Goal: Complete application form

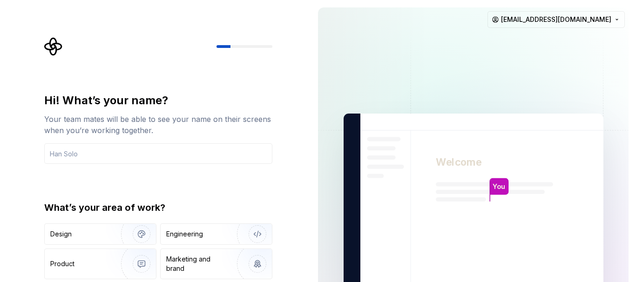
click at [361, 64] on img at bounding box center [473, 210] width 377 height 440
click at [360, 68] on img at bounding box center [473, 210] width 377 height 440
click at [326, 192] on img at bounding box center [473, 210] width 377 height 440
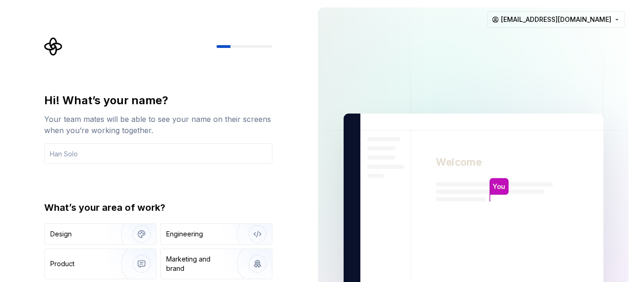
click at [144, 60] on div "Hi! What’s your name? Your team mates will be able to see your name on their sc…" at bounding box center [161, 186] width 245 height 299
click at [108, 150] on input "text" at bounding box center [158, 153] width 228 height 20
click at [292, 76] on div "Hi! What’s your name? Your team mates will be able to see your name on their sc…" at bounding box center [155, 210] width 311 height 420
click at [252, 50] on div at bounding box center [158, 46] width 228 height 19
click at [425, 168] on img at bounding box center [473, 210] width 377 height 440
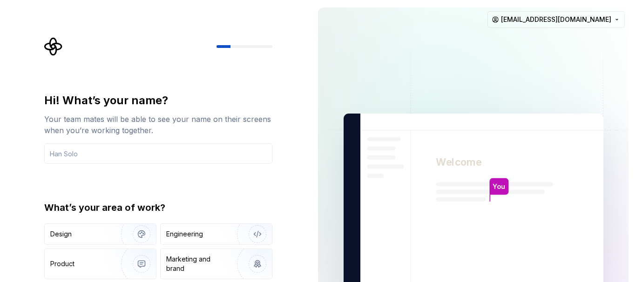
click at [473, 154] on img at bounding box center [473, 210] width 377 height 440
drag, startPoint x: 449, startPoint y: 205, endPoint x: 396, endPoint y: 211, distance: 53.4
click at [447, 205] on img at bounding box center [473, 210] width 377 height 440
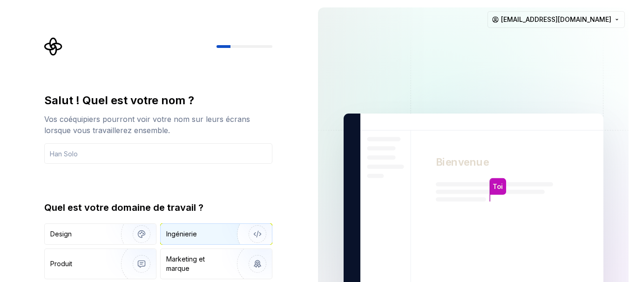
click at [200, 231] on div "Ingénierie" at bounding box center [200, 234] width 68 height 9
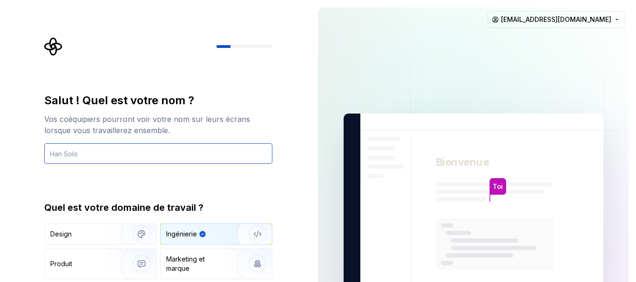
click at [95, 148] on input "text" at bounding box center [158, 153] width 228 height 20
click at [59, 156] on input "text" at bounding box center [158, 153] width 228 height 20
click at [52, 157] on input "text" at bounding box center [158, 153] width 228 height 20
click at [73, 151] on input "text" at bounding box center [158, 153] width 228 height 20
click at [87, 150] on input "text" at bounding box center [158, 153] width 228 height 20
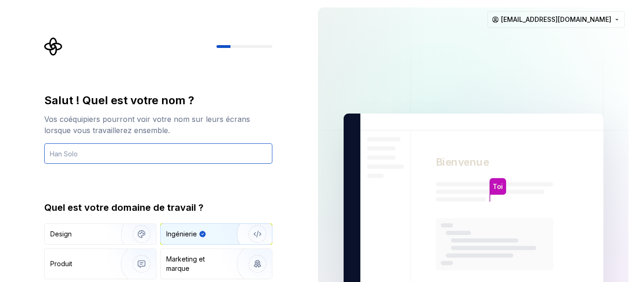
click at [163, 156] on input "text" at bounding box center [158, 153] width 228 height 20
click at [158, 157] on input "text" at bounding box center [158, 153] width 228 height 20
click at [150, 159] on input "text" at bounding box center [158, 153] width 228 height 20
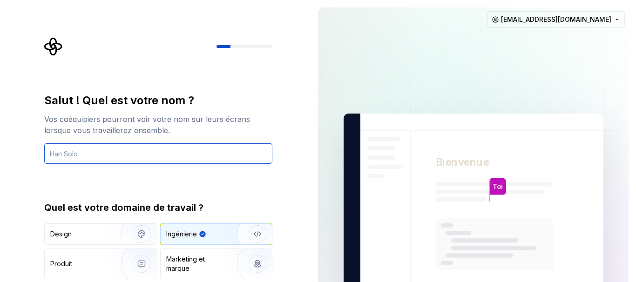
click at [150, 159] on input "text" at bounding box center [158, 153] width 228 height 20
click at [134, 161] on input "text" at bounding box center [158, 153] width 228 height 20
click at [133, 161] on input "text" at bounding box center [158, 153] width 228 height 20
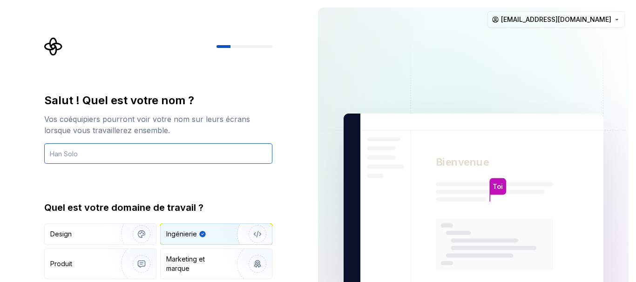
click at [133, 161] on input "text" at bounding box center [158, 153] width 228 height 20
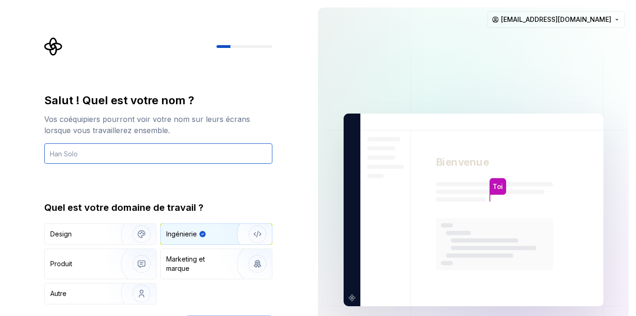
click at [180, 155] on input "text" at bounding box center [158, 153] width 228 height 20
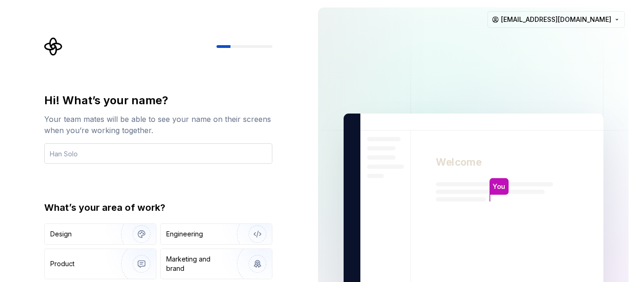
click at [196, 152] on input "text" at bounding box center [158, 153] width 228 height 20
type input "j"
click at [437, 184] on img at bounding box center [473, 210] width 377 height 440
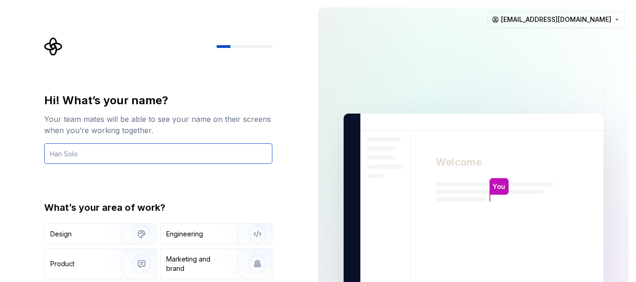
click at [191, 153] on input "text" at bounding box center [158, 153] width 228 height 20
type input "jordan"
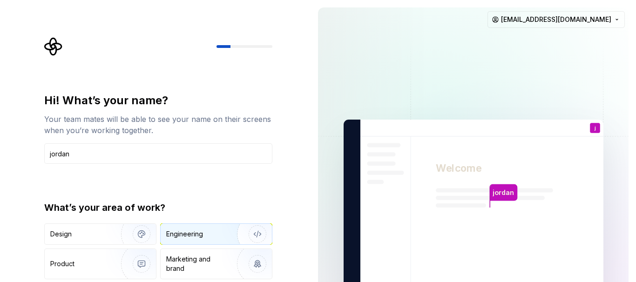
click at [230, 233] on img "button" at bounding box center [252, 234] width 60 height 62
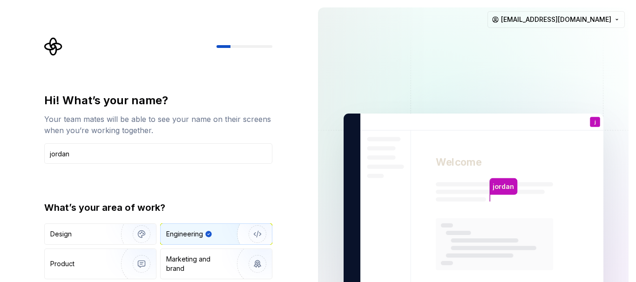
click at [230, 233] on img "button" at bounding box center [252, 234] width 60 height 62
click at [229, 260] on img "button" at bounding box center [252, 264] width 60 height 62
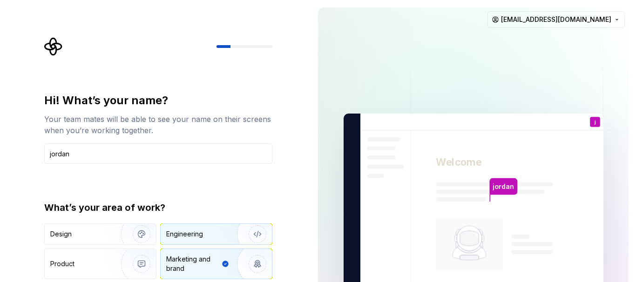
click at [219, 234] on div "Engineering" at bounding box center [203, 234] width 74 height 9
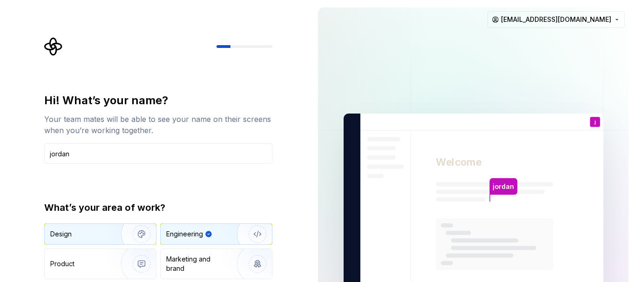
click at [122, 233] on img "button" at bounding box center [136, 234] width 60 height 62
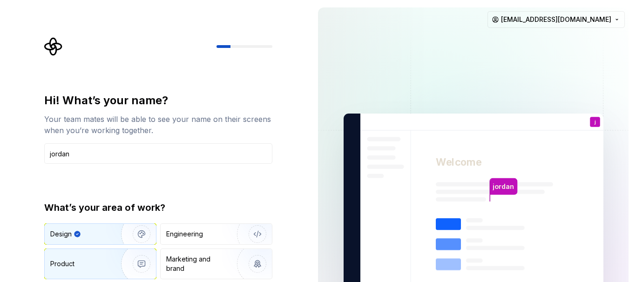
click at [114, 259] on img "button" at bounding box center [136, 264] width 60 height 62
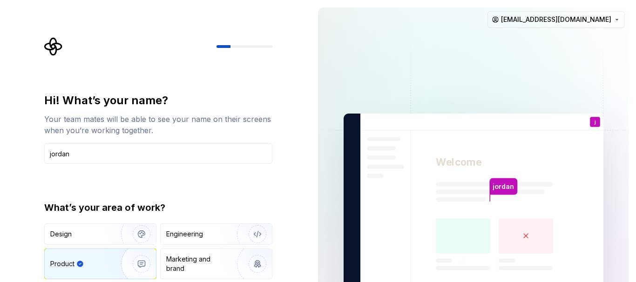
click at [539, 36] on img at bounding box center [473, 210] width 377 height 440
click at [191, 156] on input "jordan" at bounding box center [158, 153] width 228 height 20
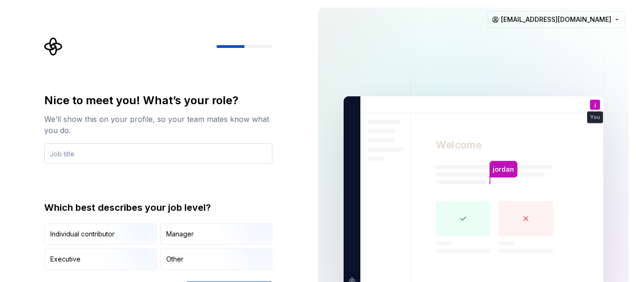
click at [86, 156] on input "text" at bounding box center [158, 153] width 228 height 20
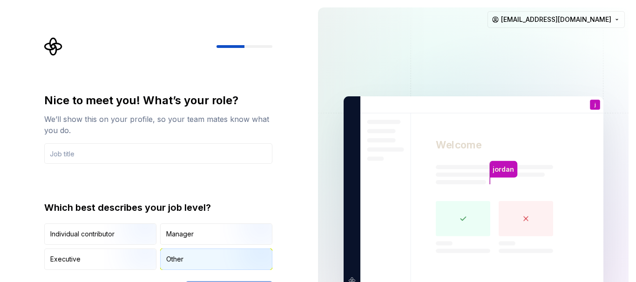
click at [195, 260] on div "Other" at bounding box center [216, 259] width 111 height 20
type button "Other"
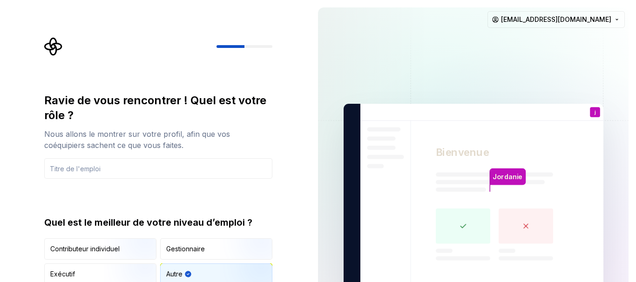
click at [219, 267] on div "Autre" at bounding box center [216, 274] width 111 height 20
click at [462, 226] on rect at bounding box center [463, 226] width 54 height 35
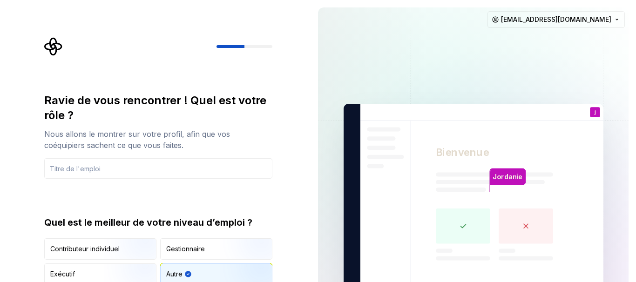
drag, startPoint x: 462, startPoint y: 226, endPoint x: 499, endPoint y: 177, distance: 62.5
click at [499, 177] on div "Jordanie Bienvenue j Toi T B +3 [PERSON_NAME]" at bounding box center [474, 200] width 260 height 193
click at [499, 177] on p "Jordanie" at bounding box center [508, 177] width 30 height 10
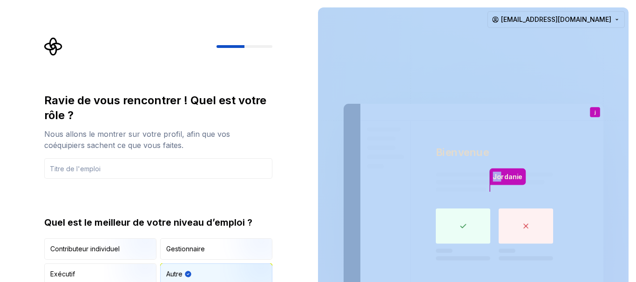
drag, startPoint x: 499, startPoint y: 177, endPoint x: 610, endPoint y: 87, distance: 142.4
click at [523, 172] on p "Jordanie" at bounding box center [508, 177] width 30 height 10
